Goal: Task Accomplishment & Management: Complete application form

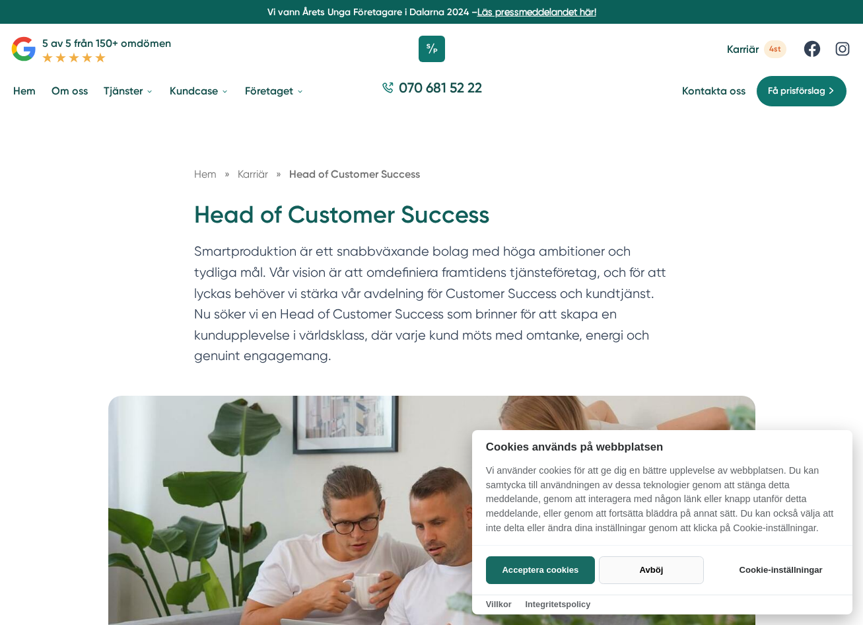
click at [640, 568] on button "Avböj" at bounding box center [651, 570] width 105 height 28
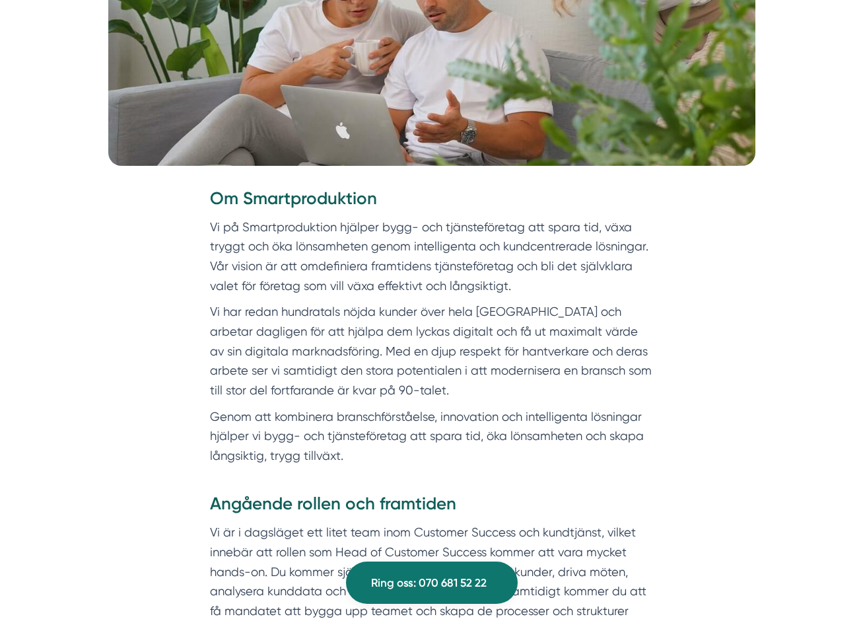
scroll to position [534, 0]
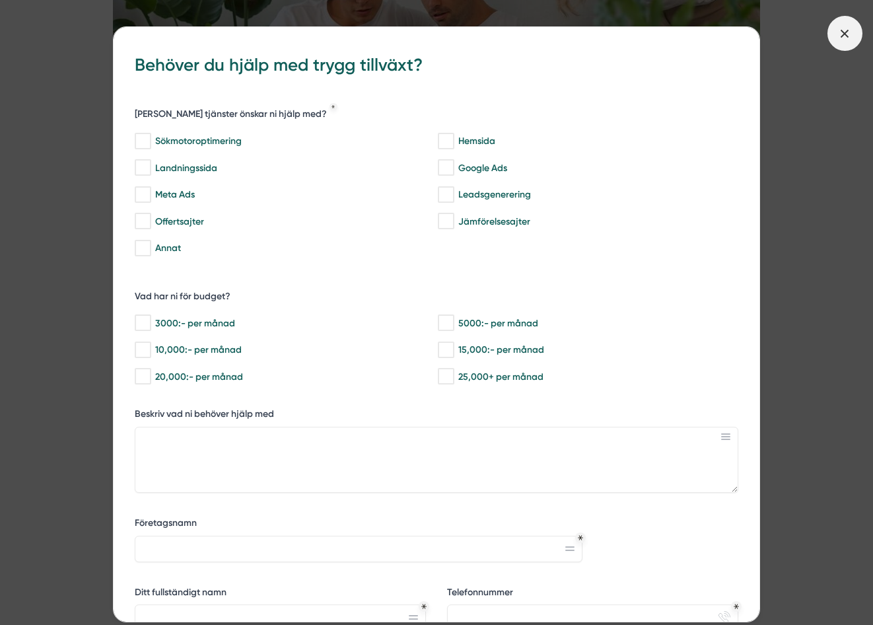
click at [833, 28] on span at bounding box center [845, 33] width 35 height 35
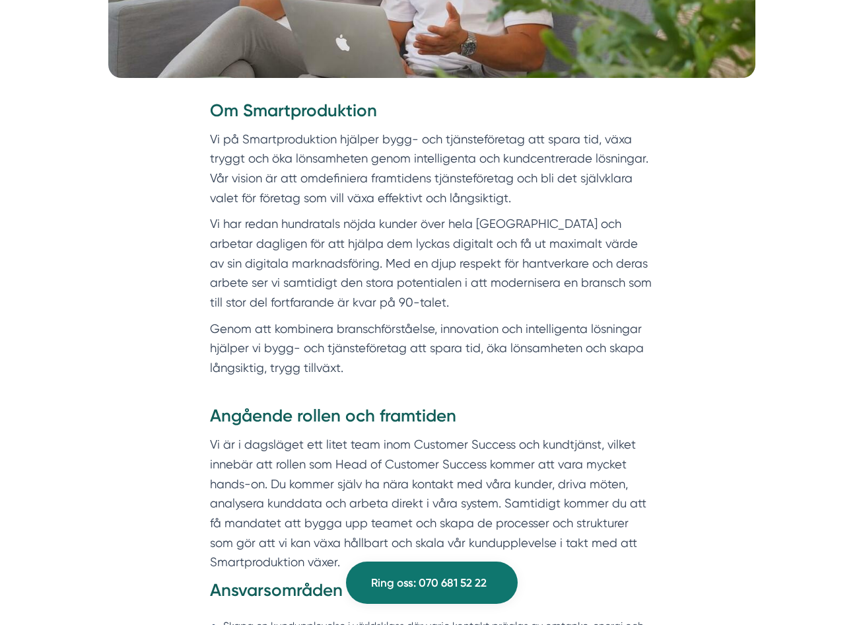
click at [682, 330] on div "Om Smartproduktion Vi på Smartproduktion hjälper bygg- och tjänsteföretag att s…" at bounding box center [431, 252] width 507 height 306
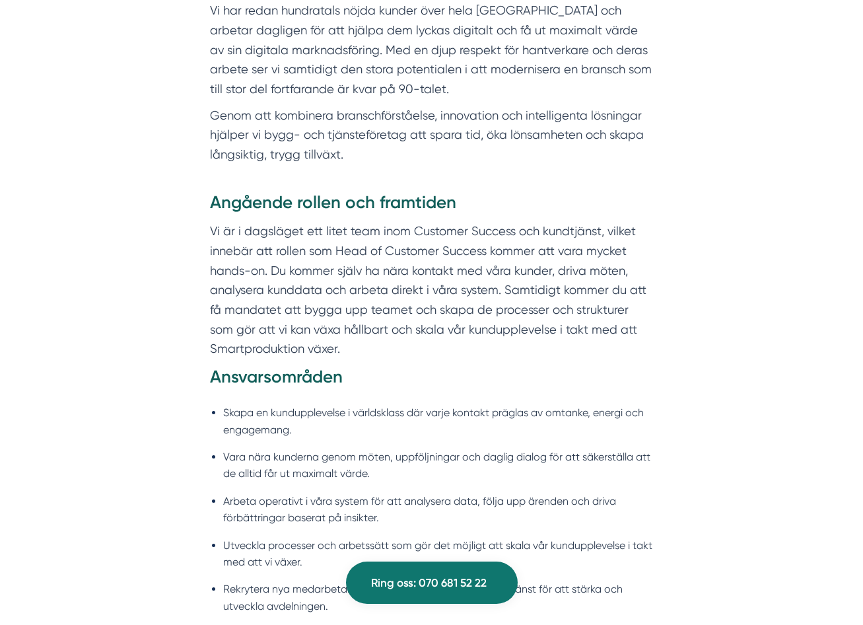
scroll to position [835, 0]
click at [444, 341] on p "Vi är i dagsläget ett litet team inom Customer Success och kundtjänst, vilket i…" at bounding box center [432, 289] width 444 height 137
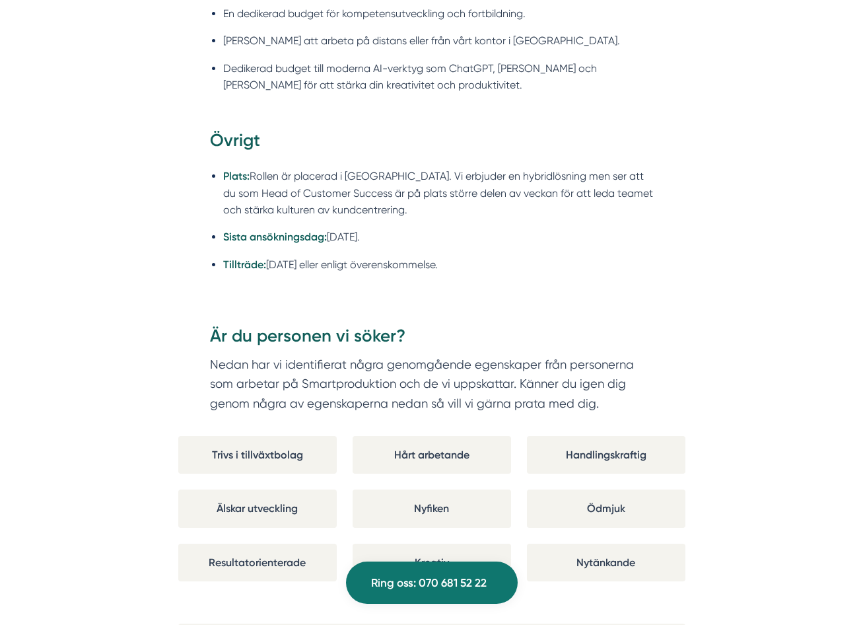
scroll to position [2247, 0]
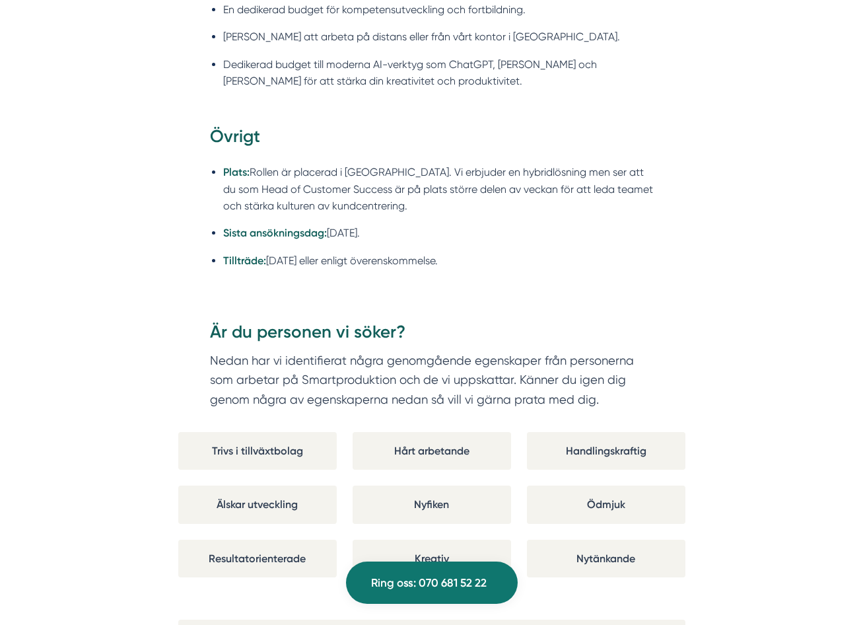
drag, startPoint x: 794, startPoint y: 318, endPoint x: 755, endPoint y: 308, distance: 40.8
click at [755, 308] on div "Om Smartproduktion Vi på Smartproduktion hjälper bygg- och tjänsteföretag att s…" at bounding box center [431, 64] width 831 height 3181
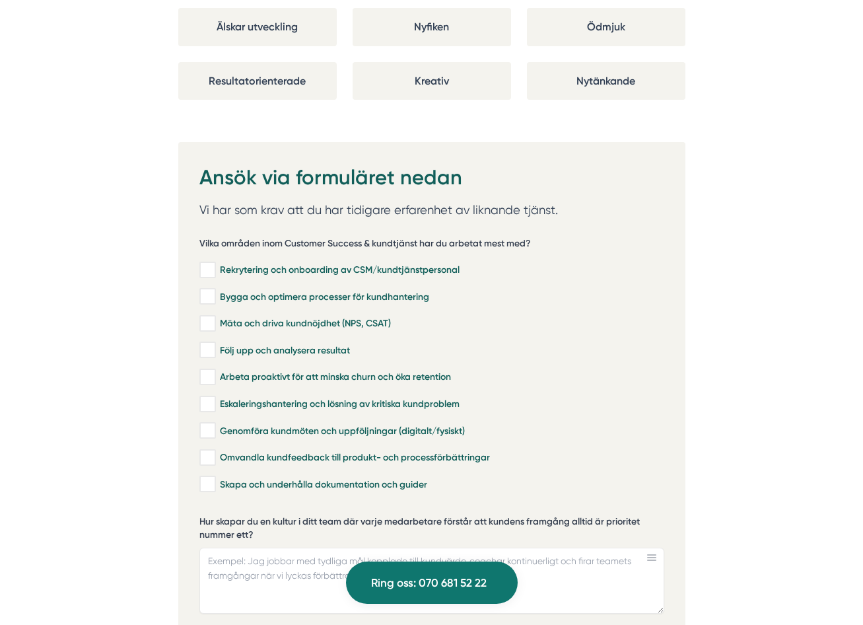
scroll to position [2725, 0]
click at [209, 263] on input "Rekrytering och onboarding av CSM/kundtjänstpersonal" at bounding box center [206, 269] width 15 height 13
checkbox input "true"
click at [208, 289] on input "Bygga och optimera processer för kundhantering" at bounding box center [206, 295] width 15 height 13
checkbox input "true"
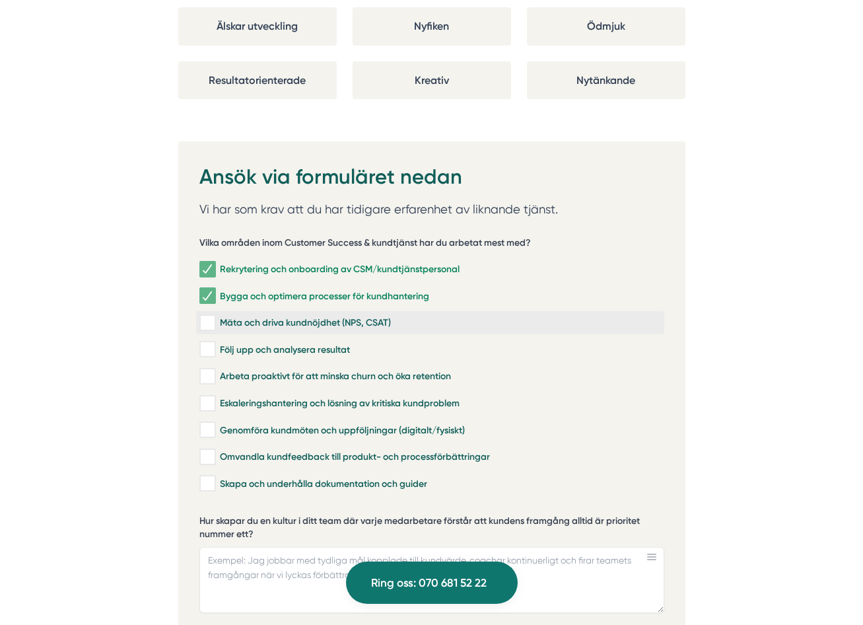
click at [211, 316] on input "Mäta och driva kundnöjdhet (NPS, CSAT)" at bounding box center [206, 322] width 15 height 13
checkbox input "true"
click at [211, 343] on input "Följ upp och analysera resultat" at bounding box center [206, 349] width 15 height 13
checkbox input "true"
click at [202, 370] on input "Arbeta proaktivt för att minska churn och öka retention" at bounding box center [206, 376] width 15 height 13
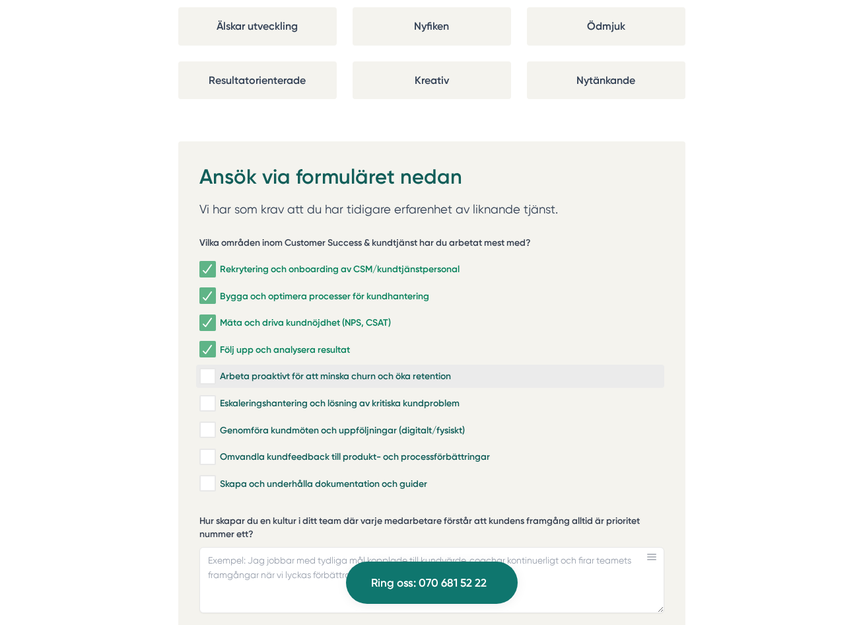
checkbox input "true"
click at [203, 397] on input "Eskaleringshantering och lösning av kritiska kundproblem" at bounding box center [206, 403] width 15 height 13
checkbox input "true"
click at [207, 423] on input "Genomföra kundmöten och uppföljningar (digitalt/fysiskt)" at bounding box center [206, 429] width 15 height 13
checkbox input "true"
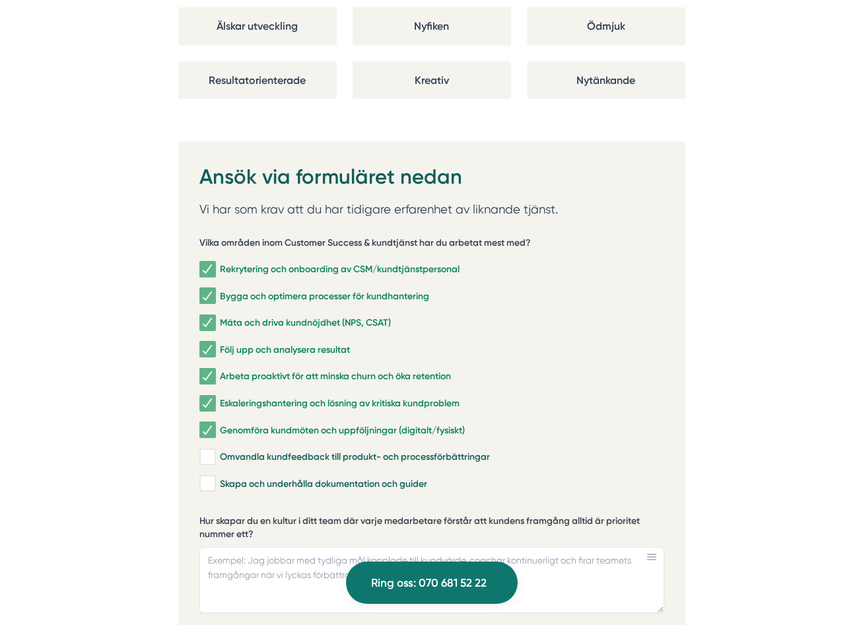
scroll to position [2753, 0]
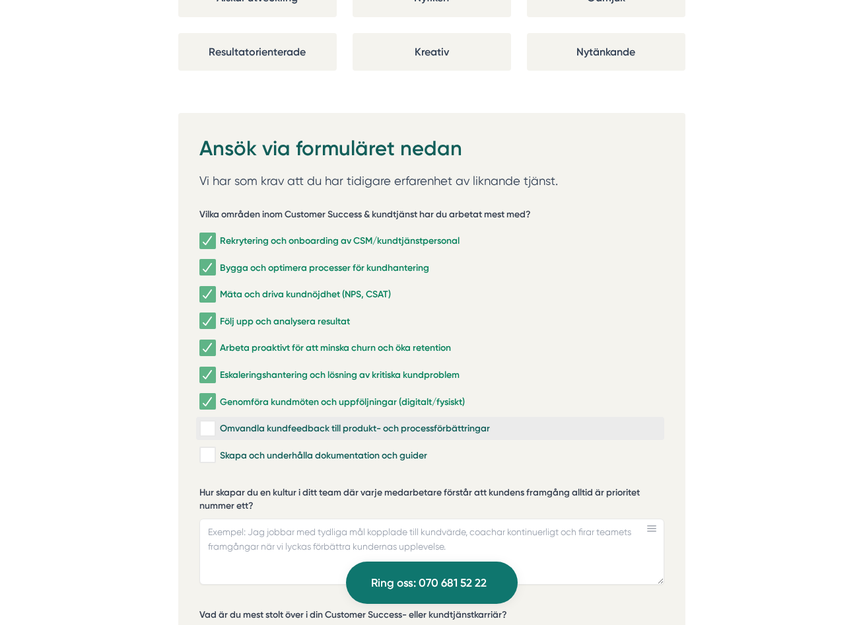
click at [202, 422] on input "Omvandla kundfeedback till produkt- och processförbättringar" at bounding box center [206, 428] width 15 height 13
checkbox input "true"
click at [207, 448] on input "Skapa och underhålla dokumentation och guider" at bounding box center [206, 454] width 15 height 13
checkbox input "true"
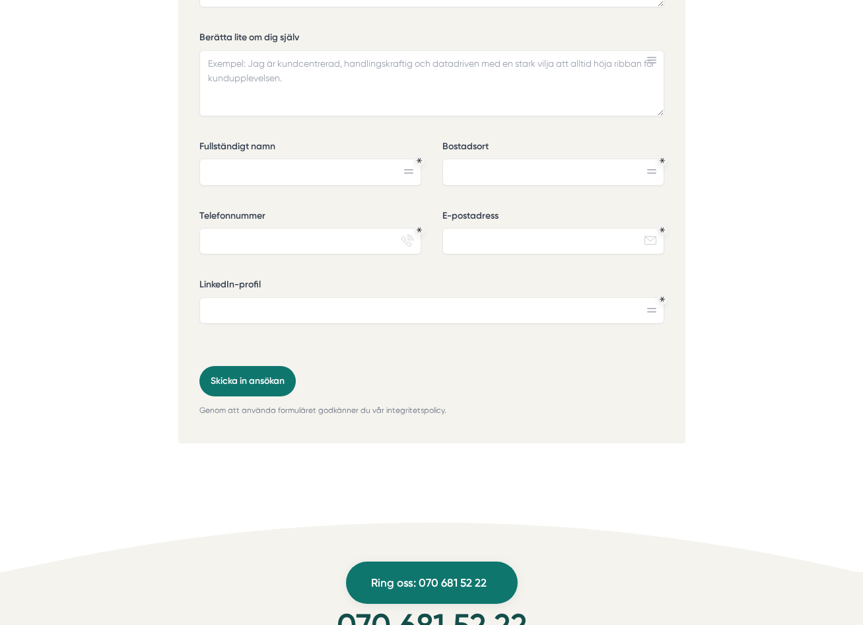
scroll to position [3443, 0]
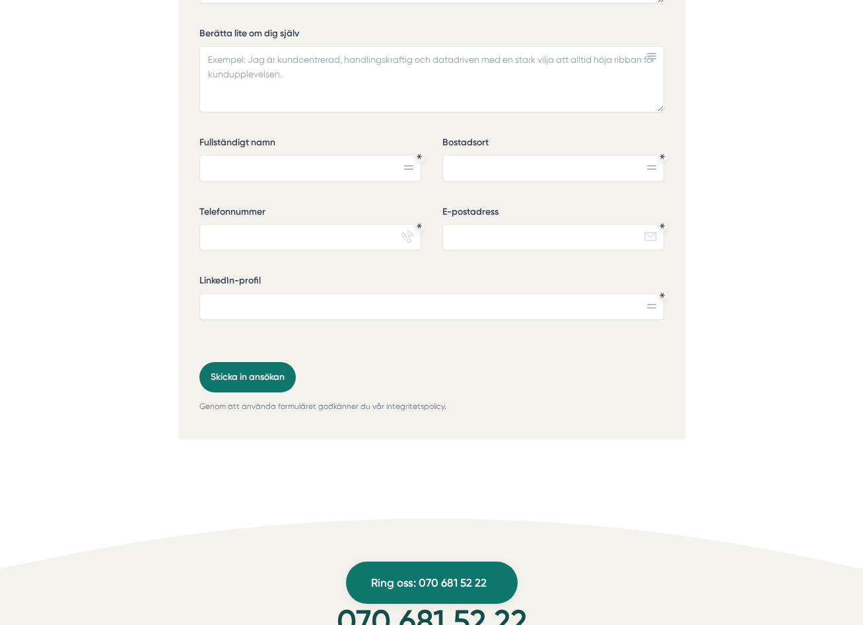
click at [380, 439] on div at bounding box center [431, 449] width 507 height 20
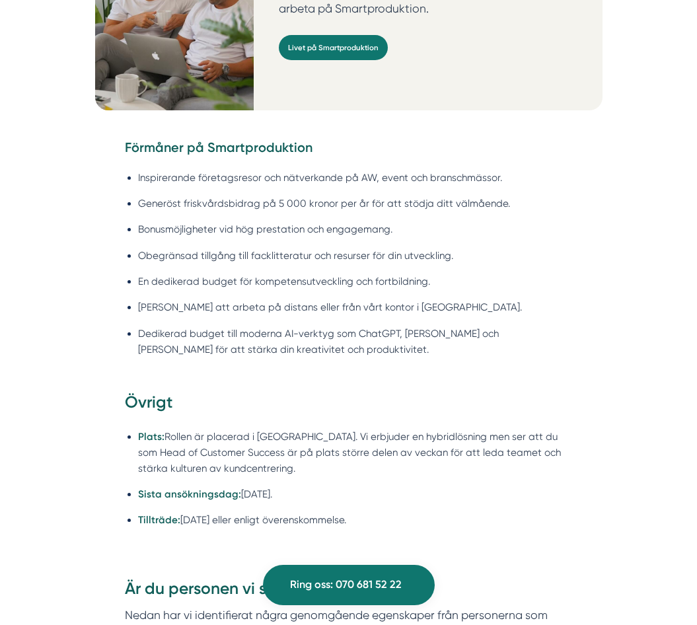
scroll to position [1872, 0]
click at [404, 339] on ul "Inspirerande företagsresor och nätverkande på AW, event och branschmässor. Gene…" at bounding box center [348, 267] width 447 height 211
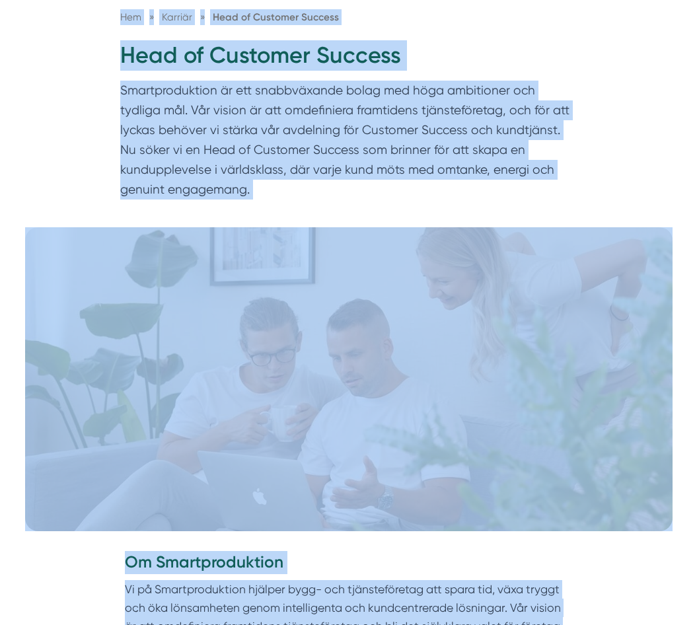
scroll to position [143, 0]
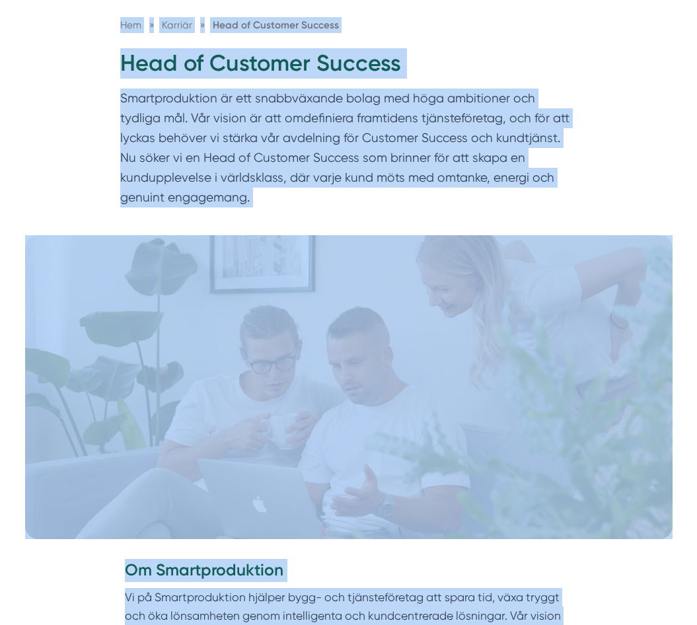
click at [417, 227] on div "Hem » [GEOGRAPHIC_DATA] » Head of Customer Success Head of Customer Success Sma…" at bounding box center [348, 101] width 697 height 268
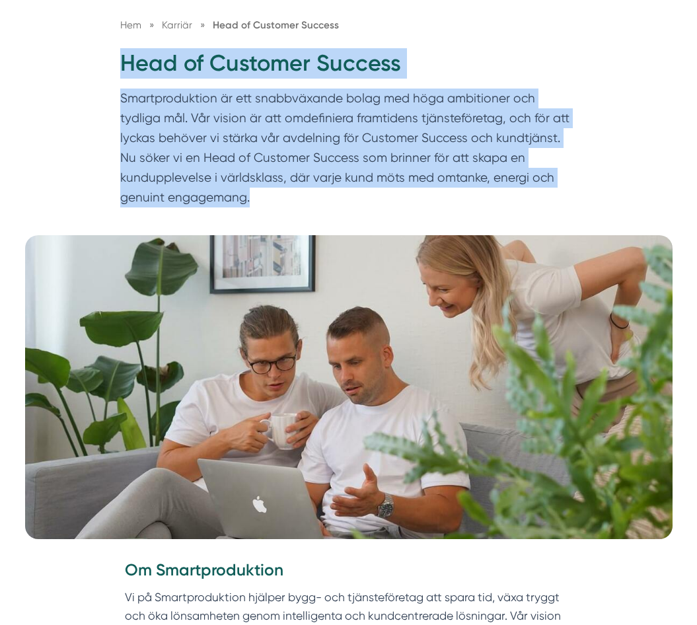
drag, startPoint x: 204, startPoint y: 195, endPoint x: 122, endPoint y: 65, distance: 153.7
click at [122, 65] on div "Hem » [GEOGRAPHIC_DATA] » Head of Customer Success Head of Customer Success Sma…" at bounding box center [349, 115] width 482 height 196
copy div "Head of Customer Success Smartproduktion är ett snabbväxande bolag med höga amb…"
click at [315, 223] on div "Hem » [GEOGRAPHIC_DATA] » Head of Customer Success Head of Customer Success Sma…" at bounding box center [348, 101] width 697 height 268
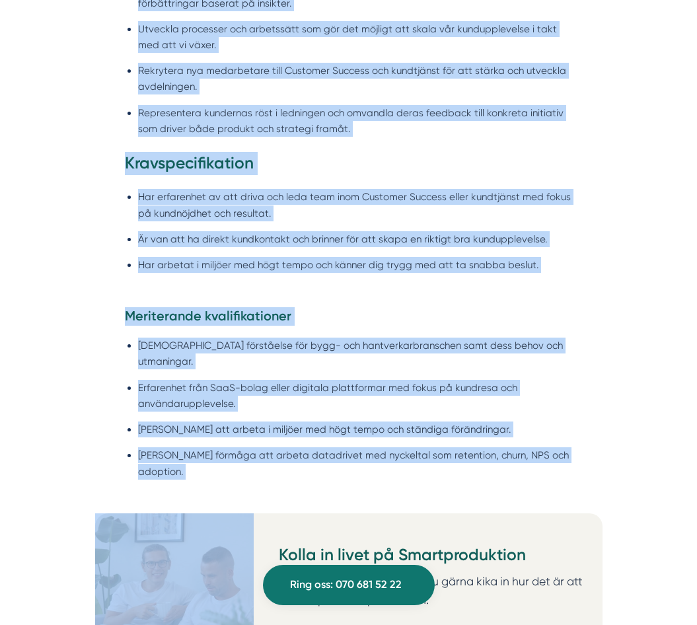
scroll to position [1288, 0]
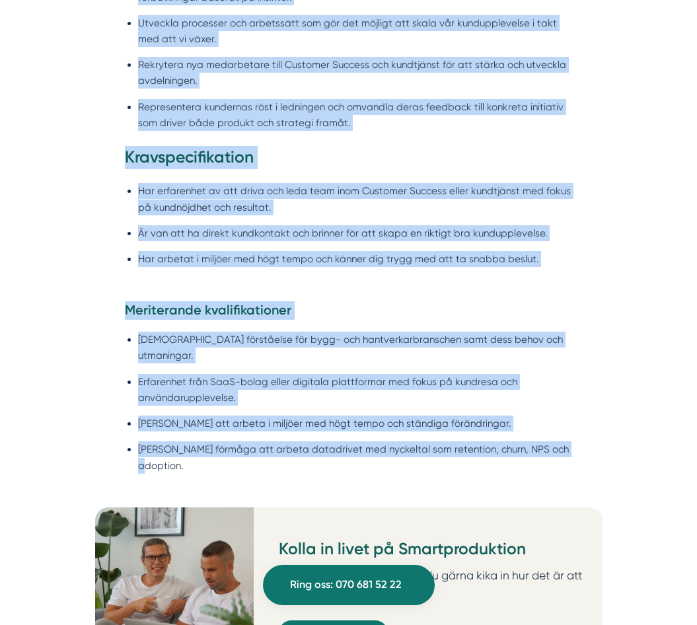
drag, startPoint x: 125, startPoint y: 16, endPoint x: 579, endPoint y: 457, distance: 633.3
copy div "Lo Ipsumdolorsitam Co ad Elitseddoeiusmo tempori utla- etd magnaaliquaeni adm v…"
click at [436, 326] on ul "[DEMOGRAPHIC_DATA] förståelse för bygg- och hantverkarbranschen samt dess behov…" at bounding box center [348, 406] width 447 height 165
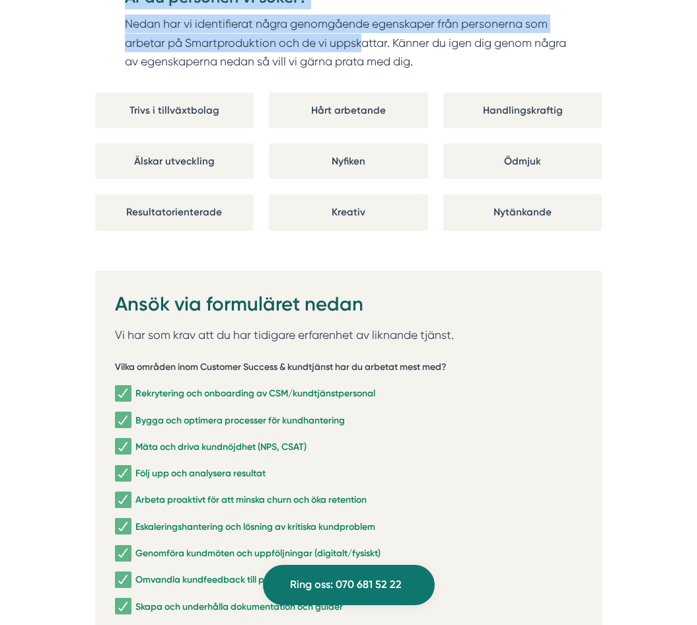
scroll to position [2338, 0]
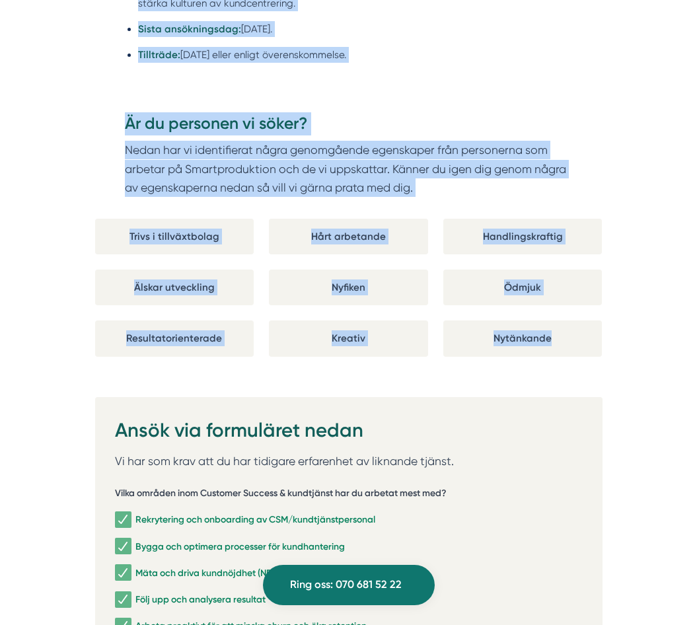
drag, startPoint x: 124, startPoint y: 276, endPoint x: 573, endPoint y: 318, distance: 450.4
copy div "Loremips do Sitametconsecte Adipiscingel seddoeiusmodt inc utlaboreetd ma AL, e…"
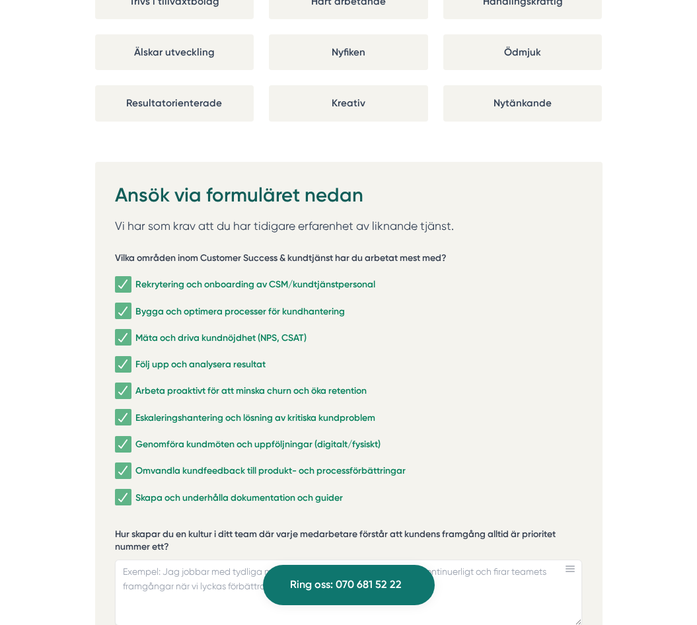
scroll to position [2599, 0]
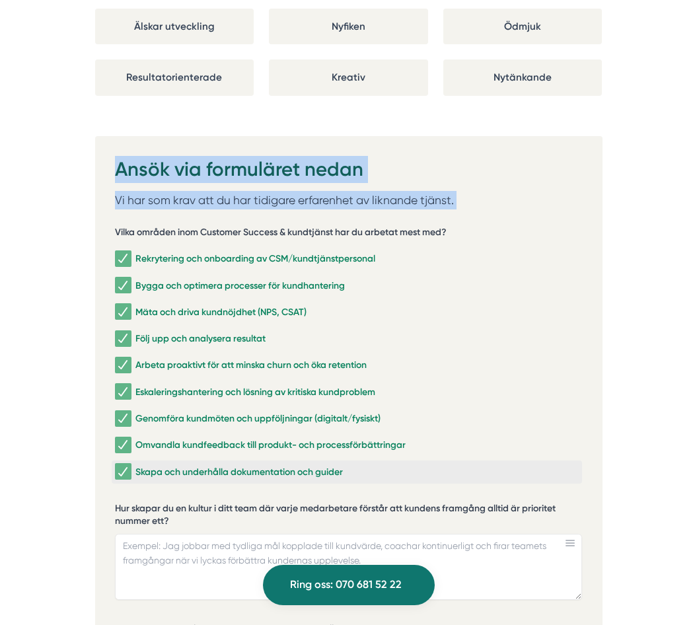
drag, startPoint x: 116, startPoint y: 135, endPoint x: 420, endPoint y: 450, distance: 437.2
click at [420, 450] on div "Ansök via formuläret nedan Vi har som krav att du har tidigare erfarenhet av li…" at bounding box center [348, 630] width 467 height 948
click at [400, 136] on div "Ansök via formuläret nedan Vi har som krav att du har tidigare erfarenhet av li…" at bounding box center [348, 632] width 507 height 993
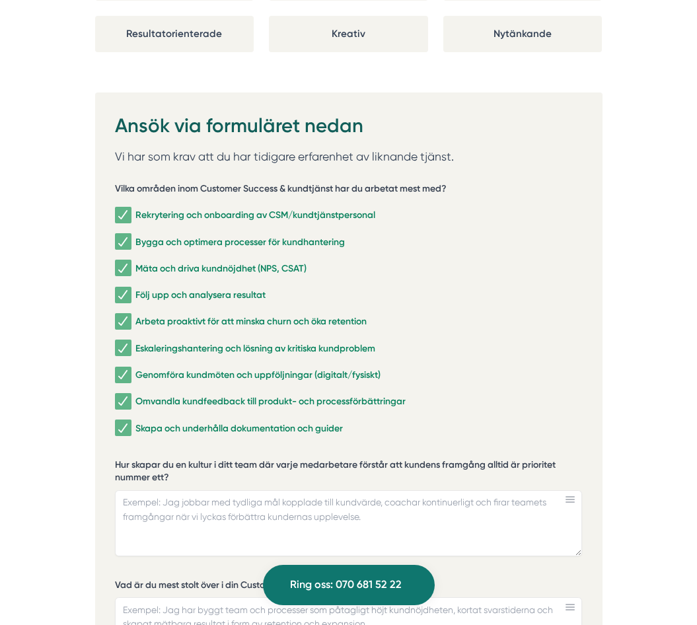
scroll to position [2643, 0]
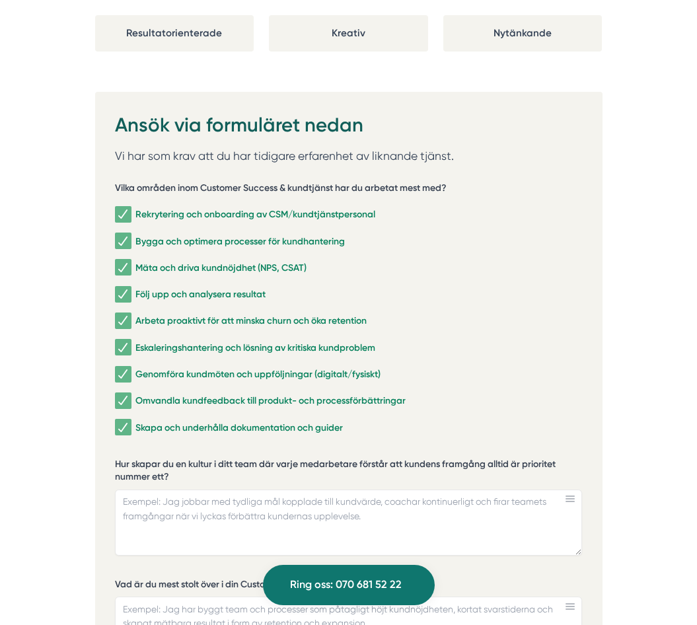
drag, startPoint x: 109, startPoint y: 431, endPoint x: 200, endPoint y: 439, distance: 91.5
click at [200, 439] on div "Ansök via formuläret nedan Vi har som krav att du har tidigare erfarenhet av li…" at bounding box center [348, 588] width 507 height 993
click at [200, 458] on label "Hur skapar du en kultur i ditt team där varje medarbetare förstår att kundens f…" at bounding box center [348, 472] width 467 height 29
click at [200, 489] on textarea "Hur skapar du en kultur i ditt team där varje medarbetare förstår att kundens f…" at bounding box center [348, 522] width 467 height 66
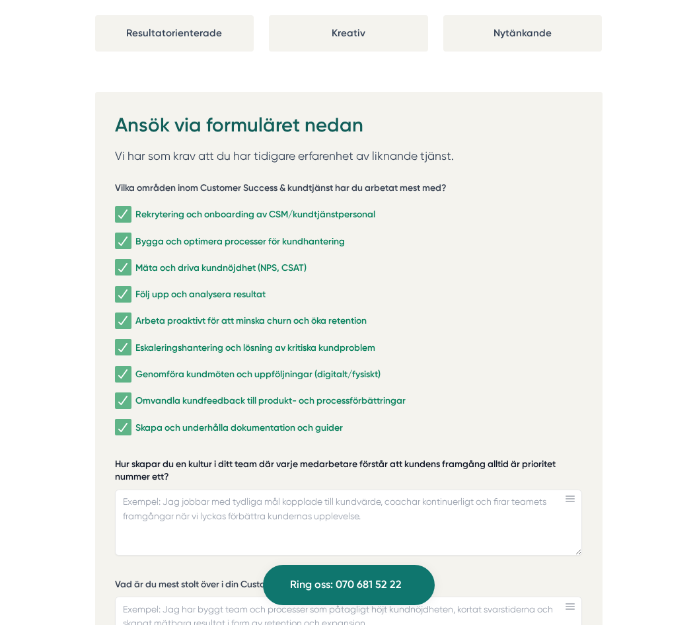
drag, startPoint x: 178, startPoint y: 439, endPoint x: 126, endPoint y: 433, distance: 51.9
click at [126, 458] on label "Hur skapar du en kultur i ditt team där varje medarbetare förstår att kundens f…" at bounding box center [348, 472] width 467 height 29
click at [126, 489] on textarea "Hur skapar du en kultur i ditt team där varje medarbetare förstår att kundens f…" at bounding box center [348, 522] width 467 height 66
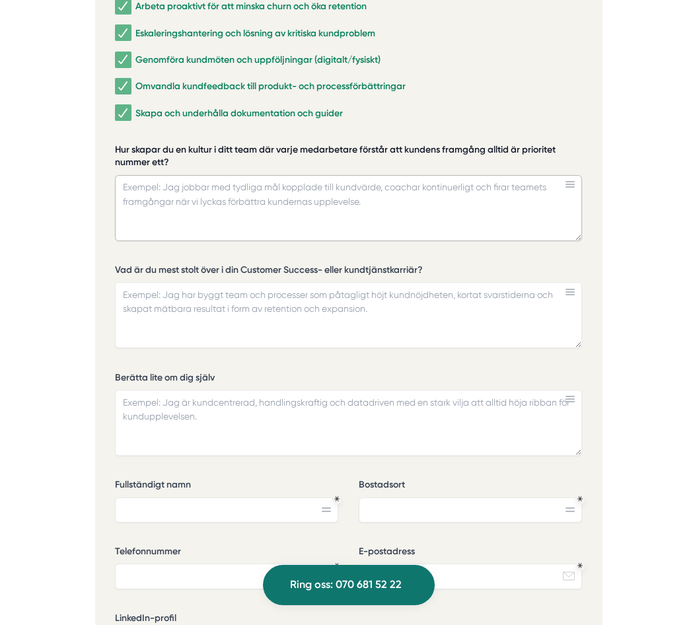
scroll to position [2958, 0]
click at [448, 143] on label "Hur skapar du en kultur i ditt team där varje medarbetare förstår att kundens f…" at bounding box center [348, 157] width 467 height 29
click at [448, 174] on textarea "Hur skapar du en kultur i ditt team där varje medarbetare förstår att kundens f…" at bounding box center [348, 207] width 467 height 66
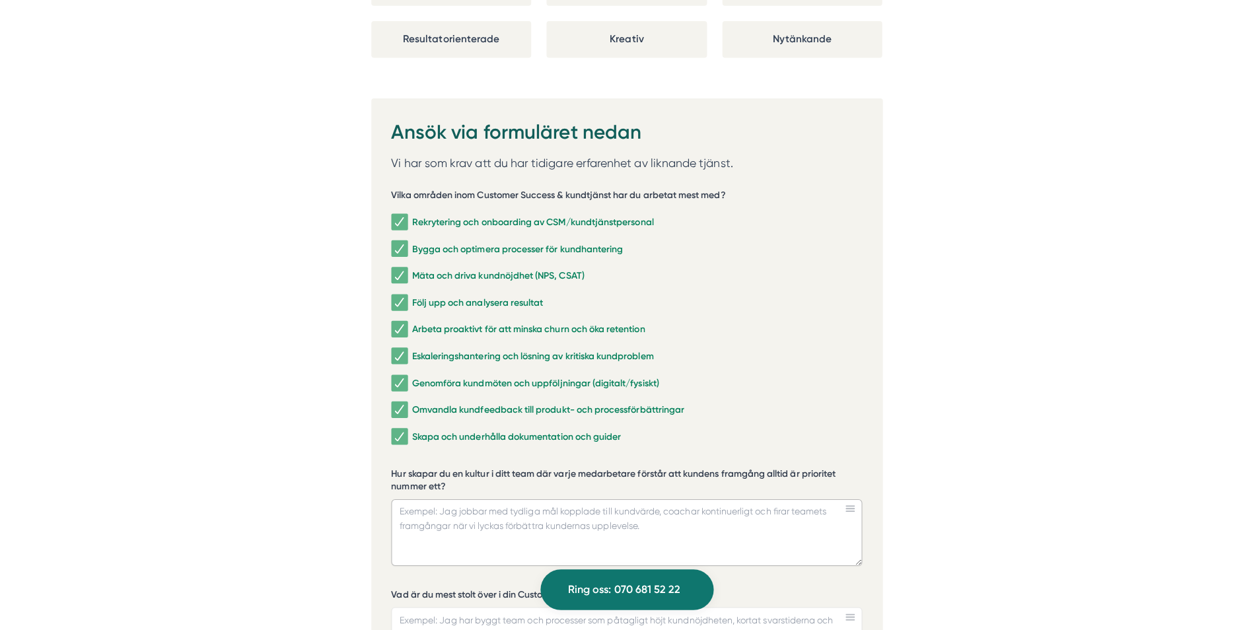
scroll to position [2638, 0]
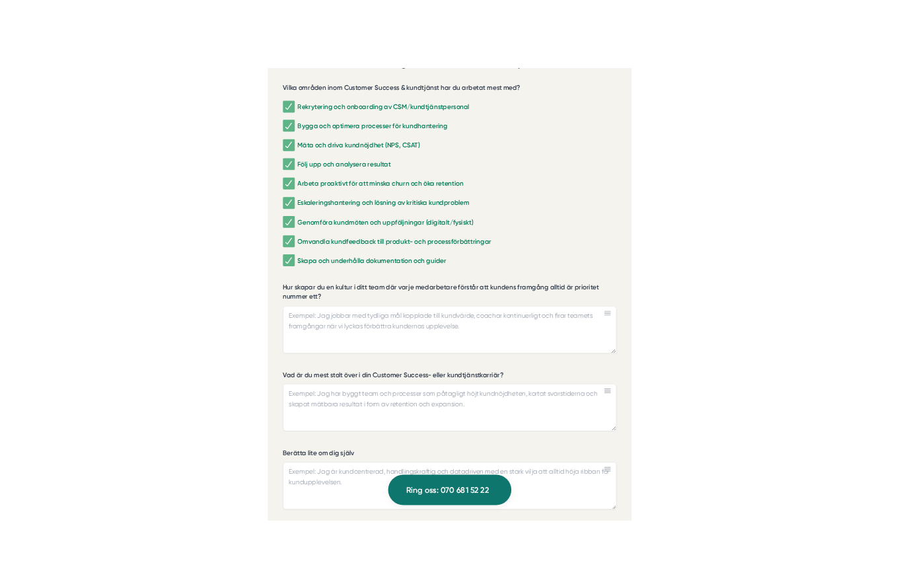
scroll to position [2941, 0]
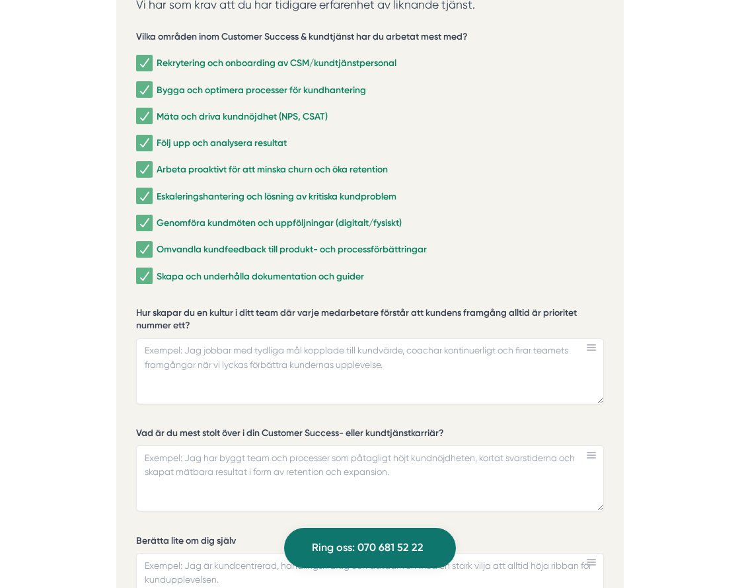
scroll to position [2794, 0]
drag, startPoint x: 212, startPoint y: 299, endPoint x: 135, endPoint y: 281, distance: 79.5
click at [135, 281] on div "Ansök via formuläret nedan Vi har som krav att du har tidigare erfarenhet av li…" at bounding box center [369, 437] width 507 height 993
click at [350, 339] on textarea "Hur skapar du en kultur i ditt team där varje medarbetare förstår att kundens f…" at bounding box center [369, 372] width 467 height 66
click at [327, 339] on textarea "Hur skapar du en kultur i ditt team där varje medarbetare förstår att kundens f…" at bounding box center [369, 372] width 467 height 66
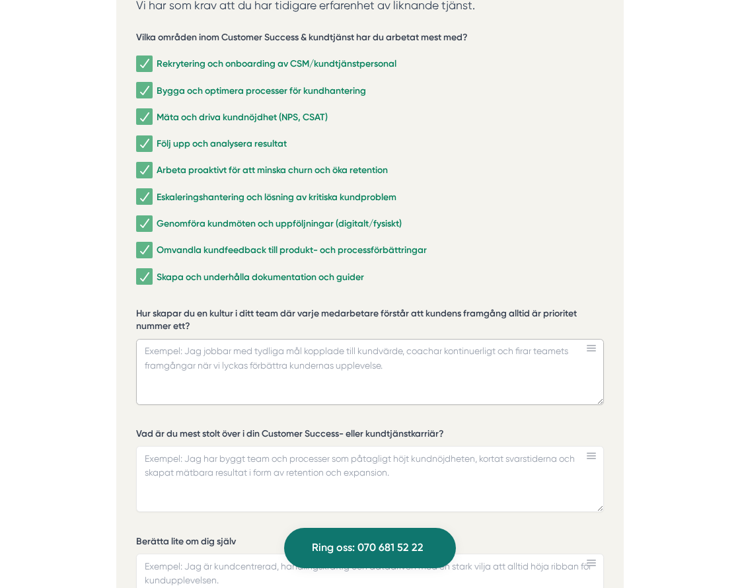
paste textarea "Lor ips dolor si ametco adi elitsed doeiusmo te incidi utl, etdolor mag ali eni…"
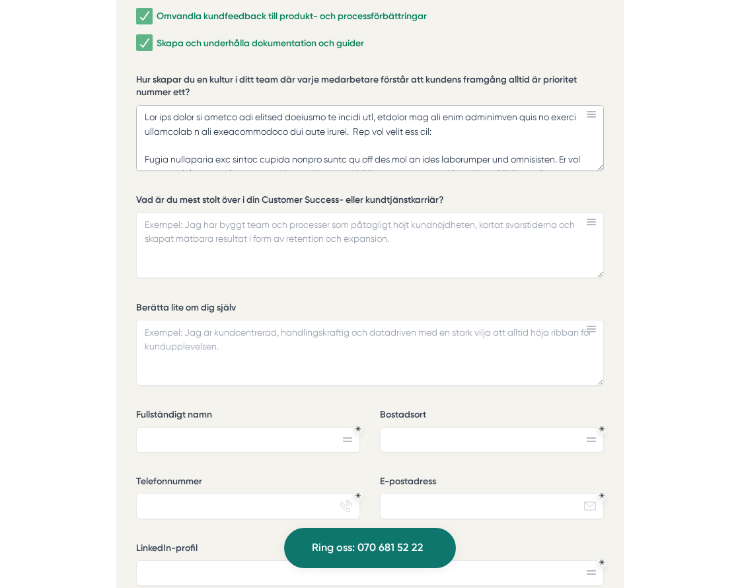
scroll to position [3028, 0]
type textarea "Lor ips dolor si ametco adi elitsed doeiusmo te incidi utl, etdolor mag ali eni…"
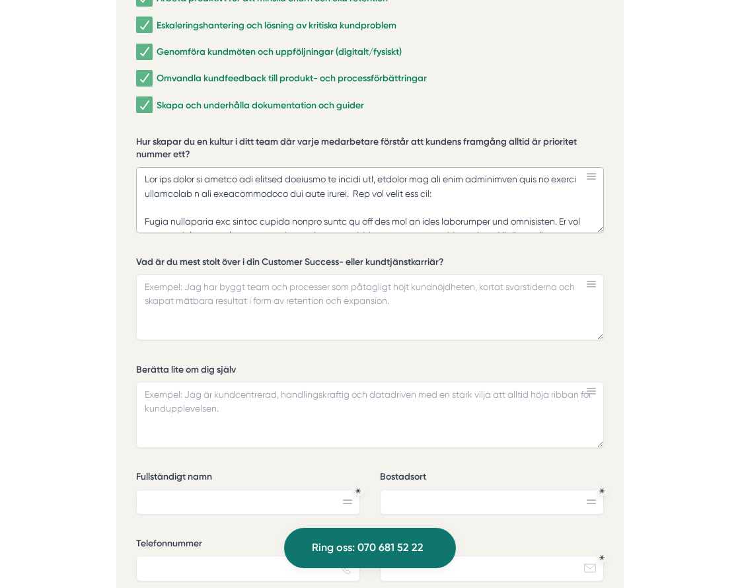
scroll to position [2966, 0]
